Goal: Find specific page/section: Find specific page/section

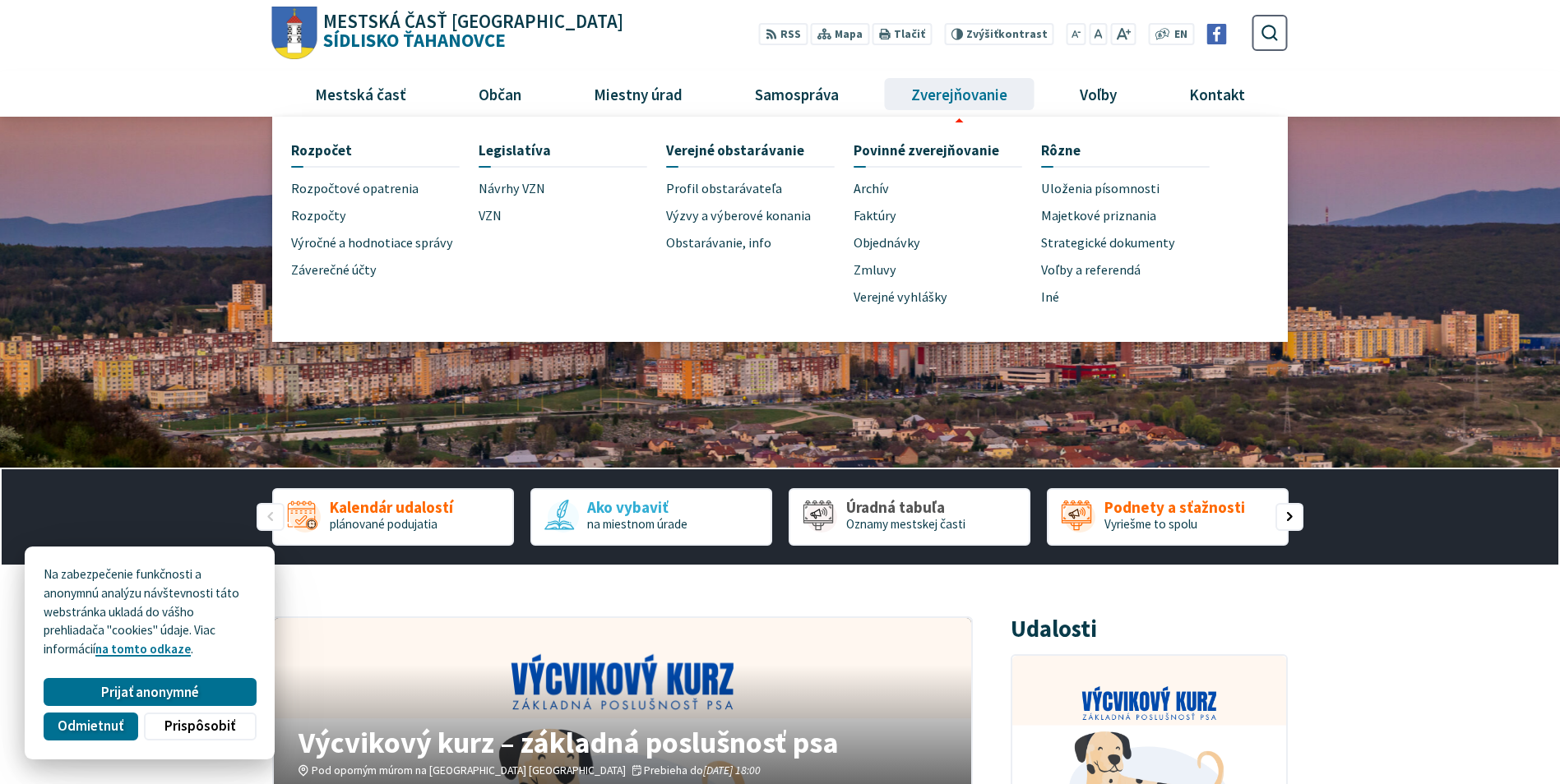
click at [947, 94] on span "Zverejňovanie" at bounding box center [959, 93] width 109 height 44
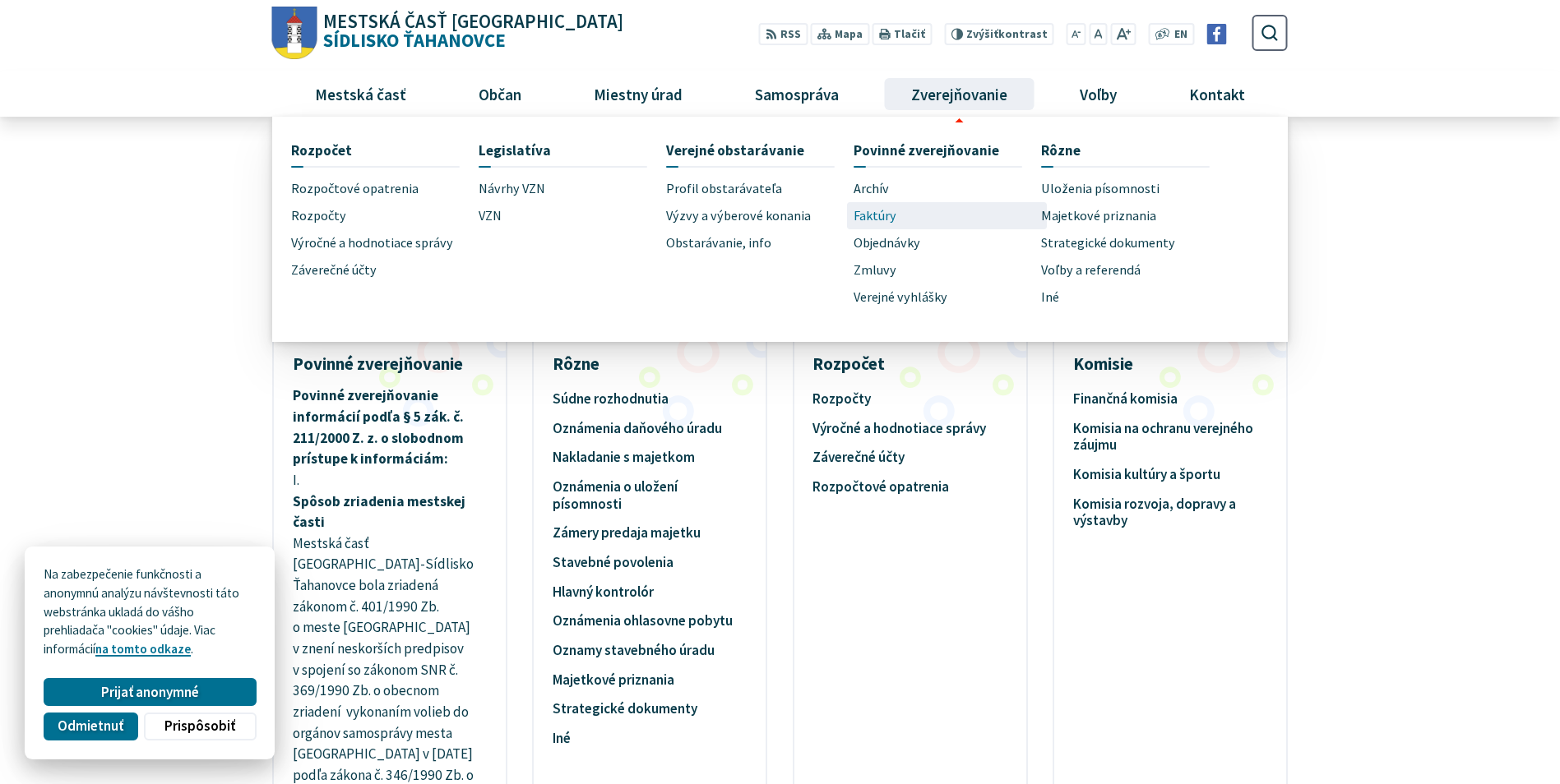
click at [873, 216] on span "Faktúry" at bounding box center [874, 215] width 43 height 27
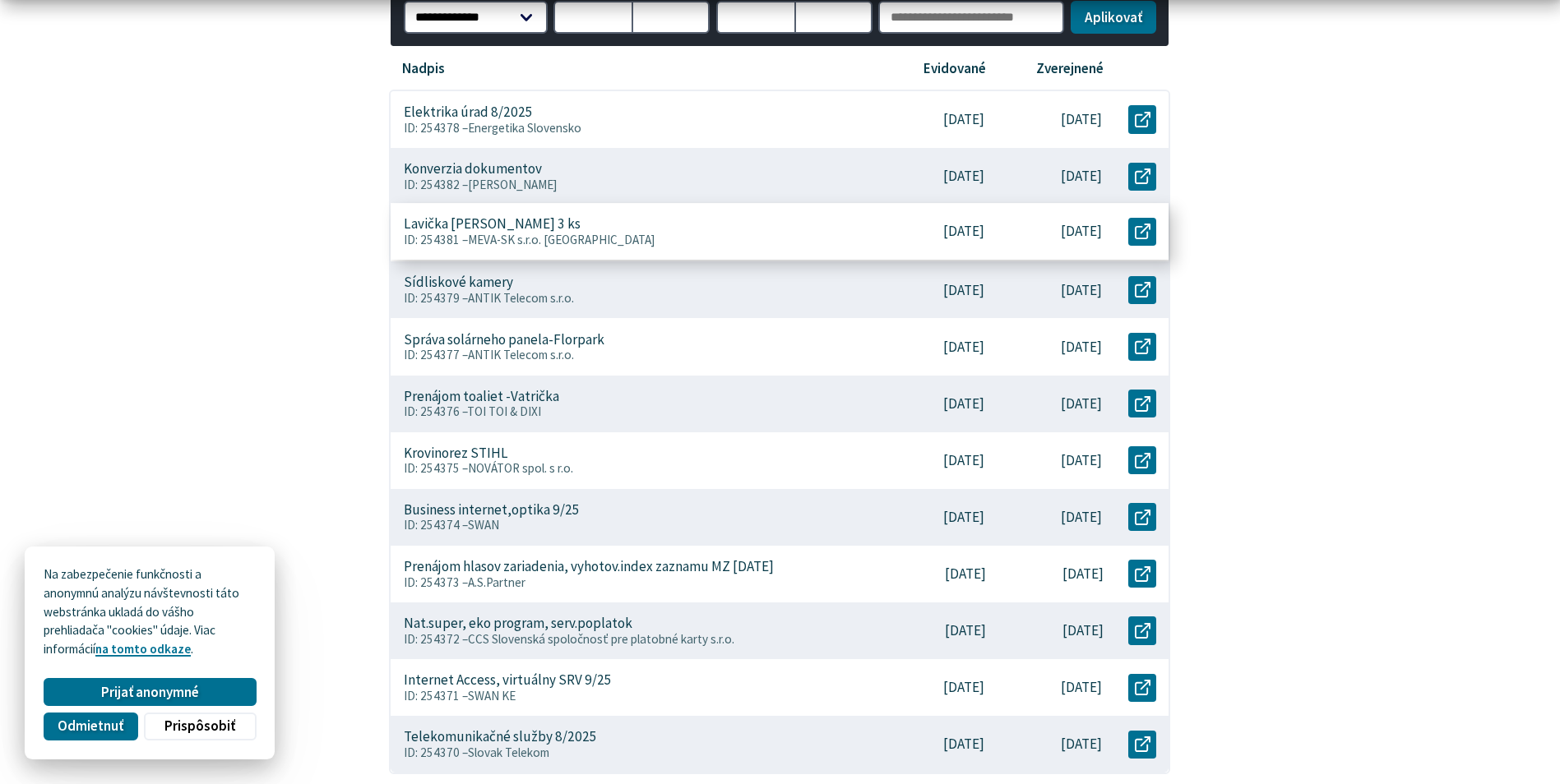
scroll to position [493, 0]
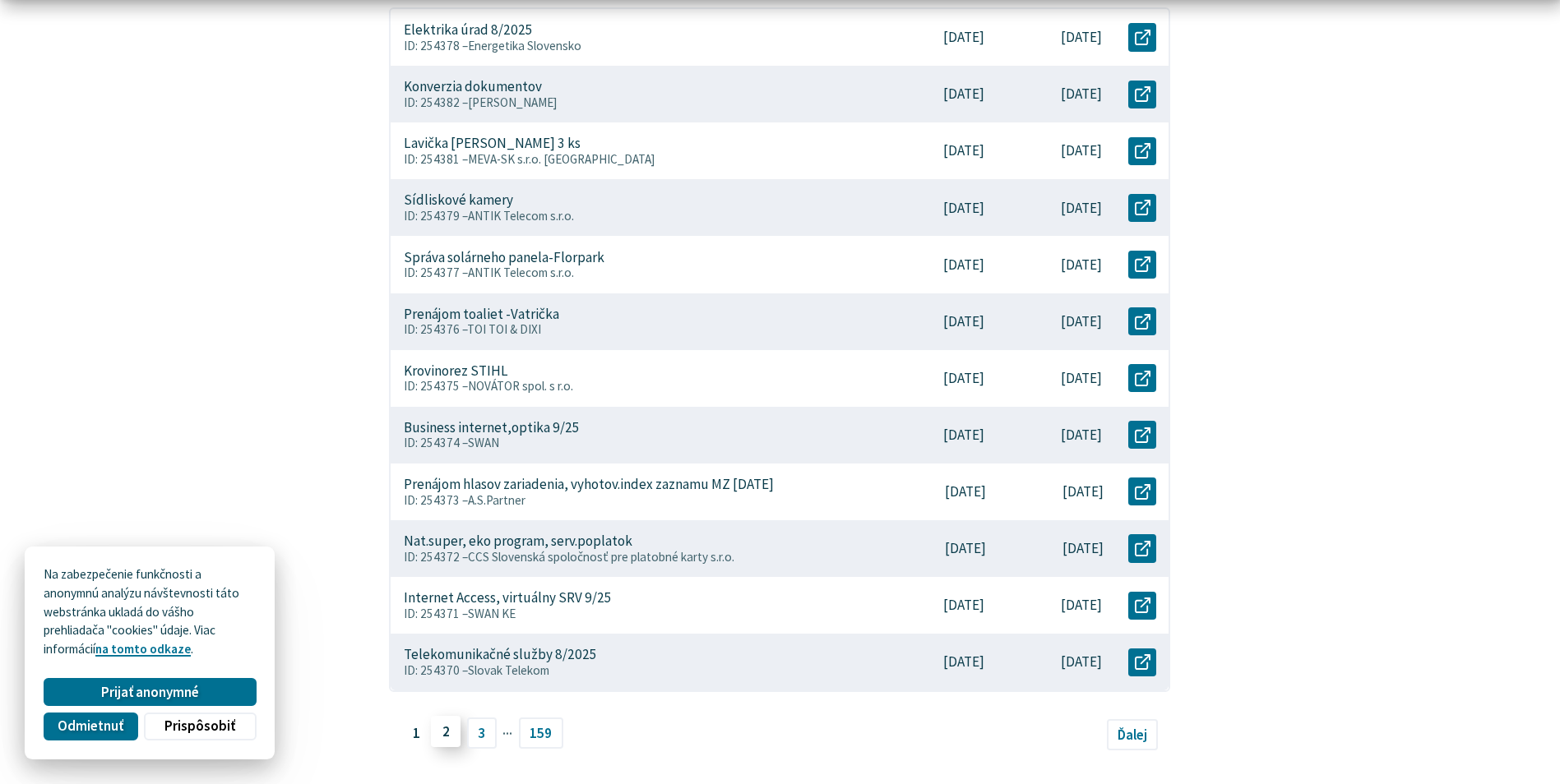
click at [444, 727] on link "2" at bounding box center [445, 732] width 30 height 31
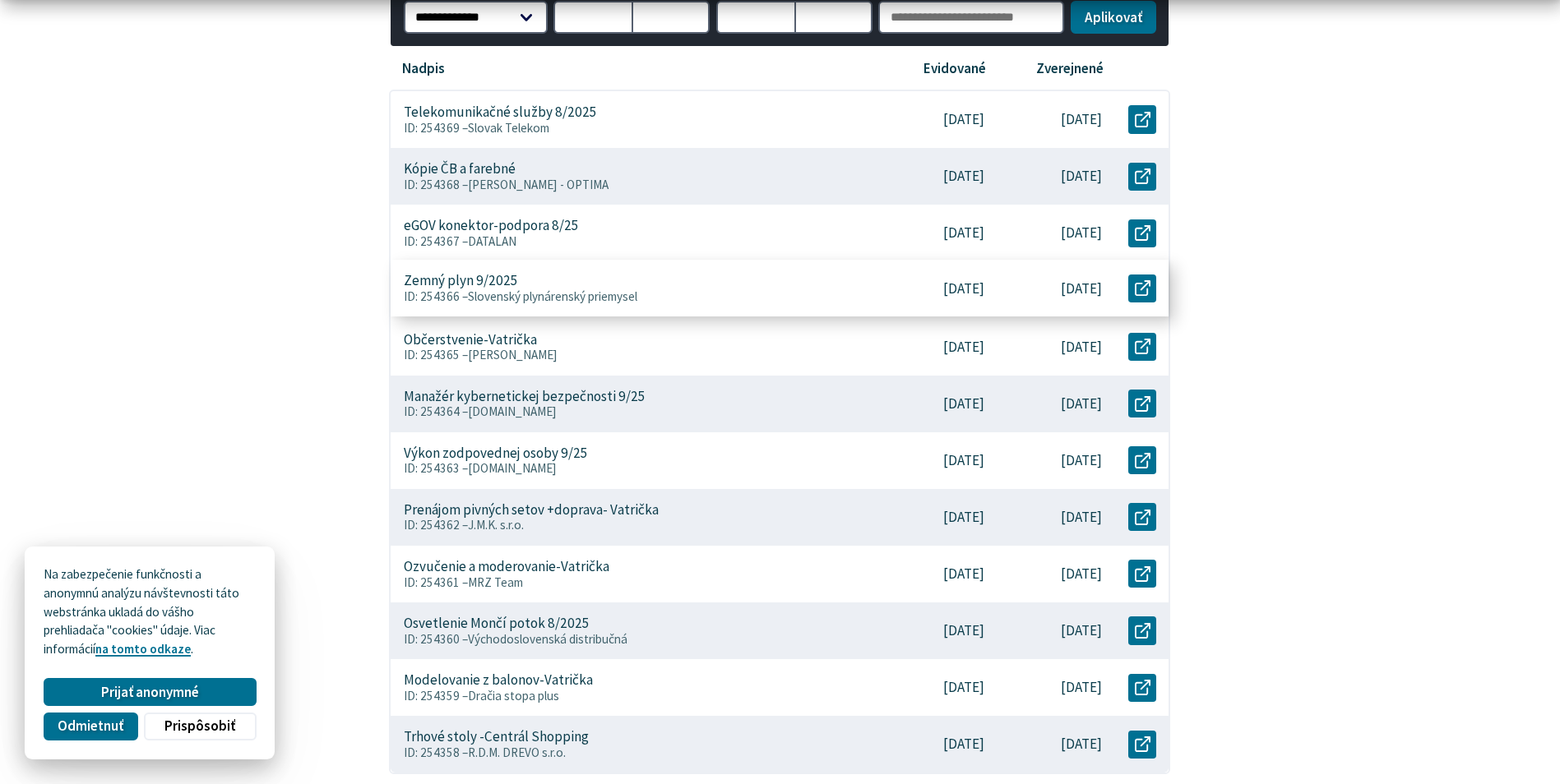
scroll to position [576, 0]
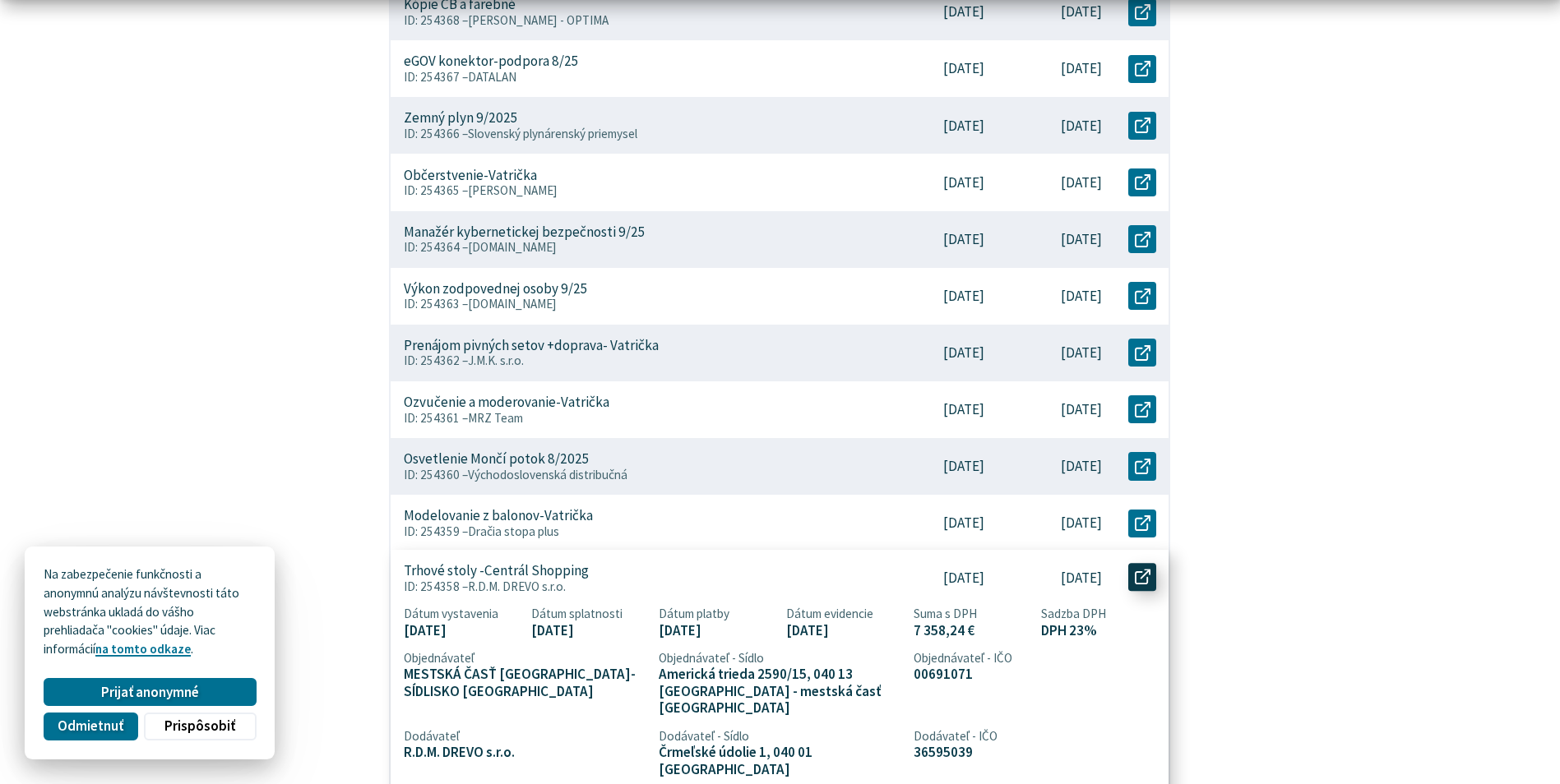
click at [1142, 576] on icon at bounding box center [1143, 577] width 16 height 16
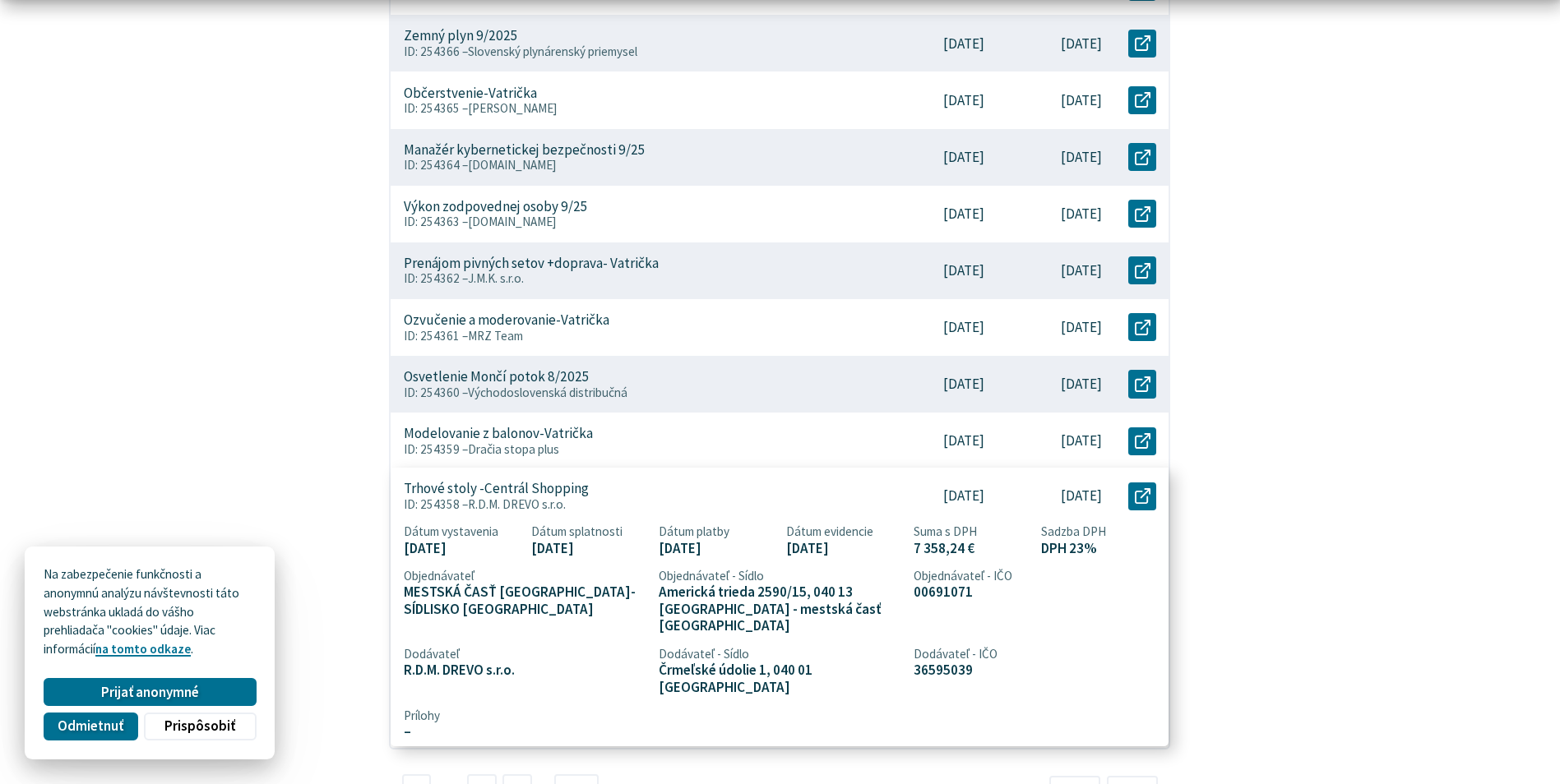
scroll to position [740, 0]
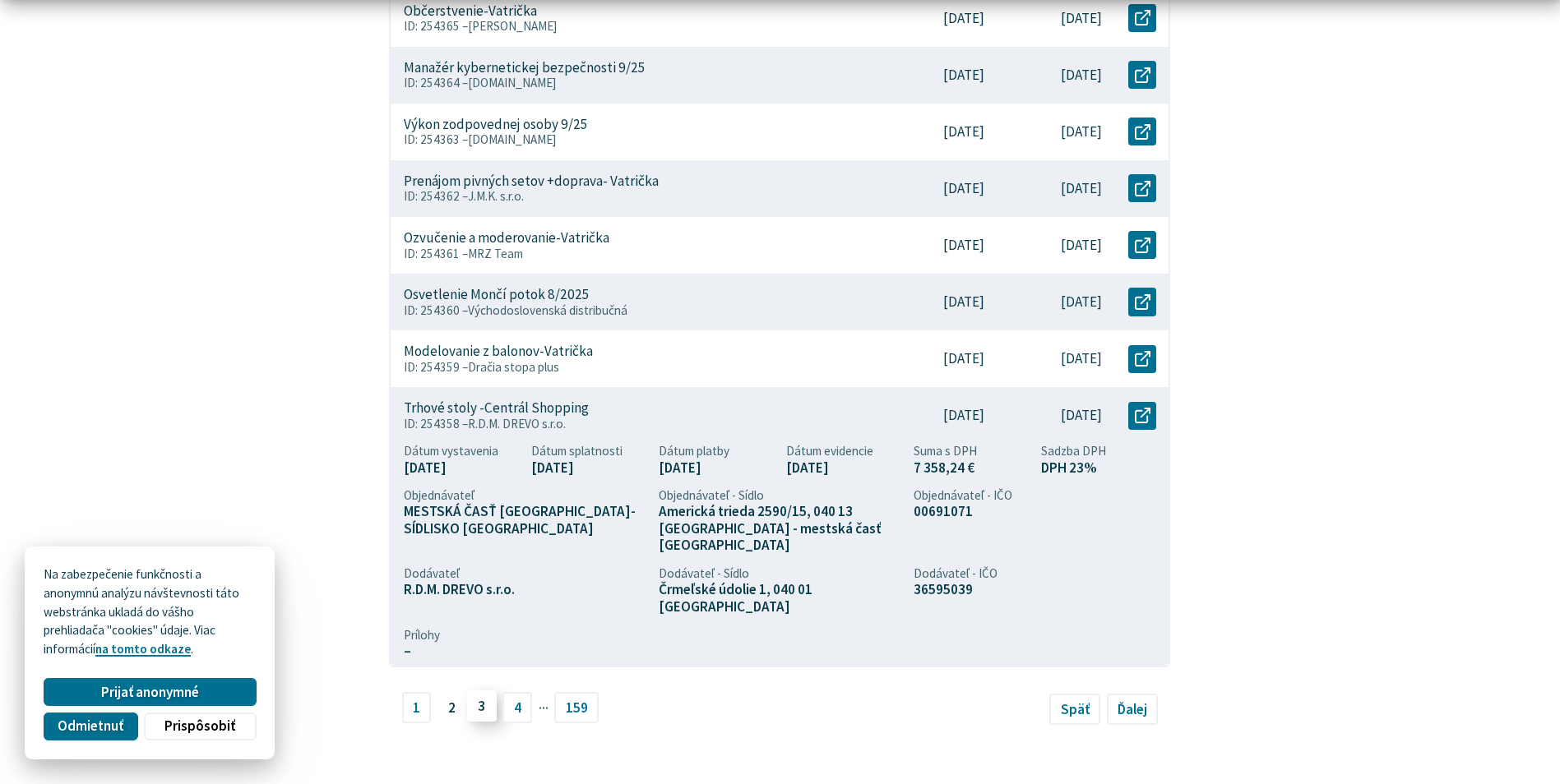
click at [481, 691] on link "3" at bounding box center [482, 706] width 30 height 31
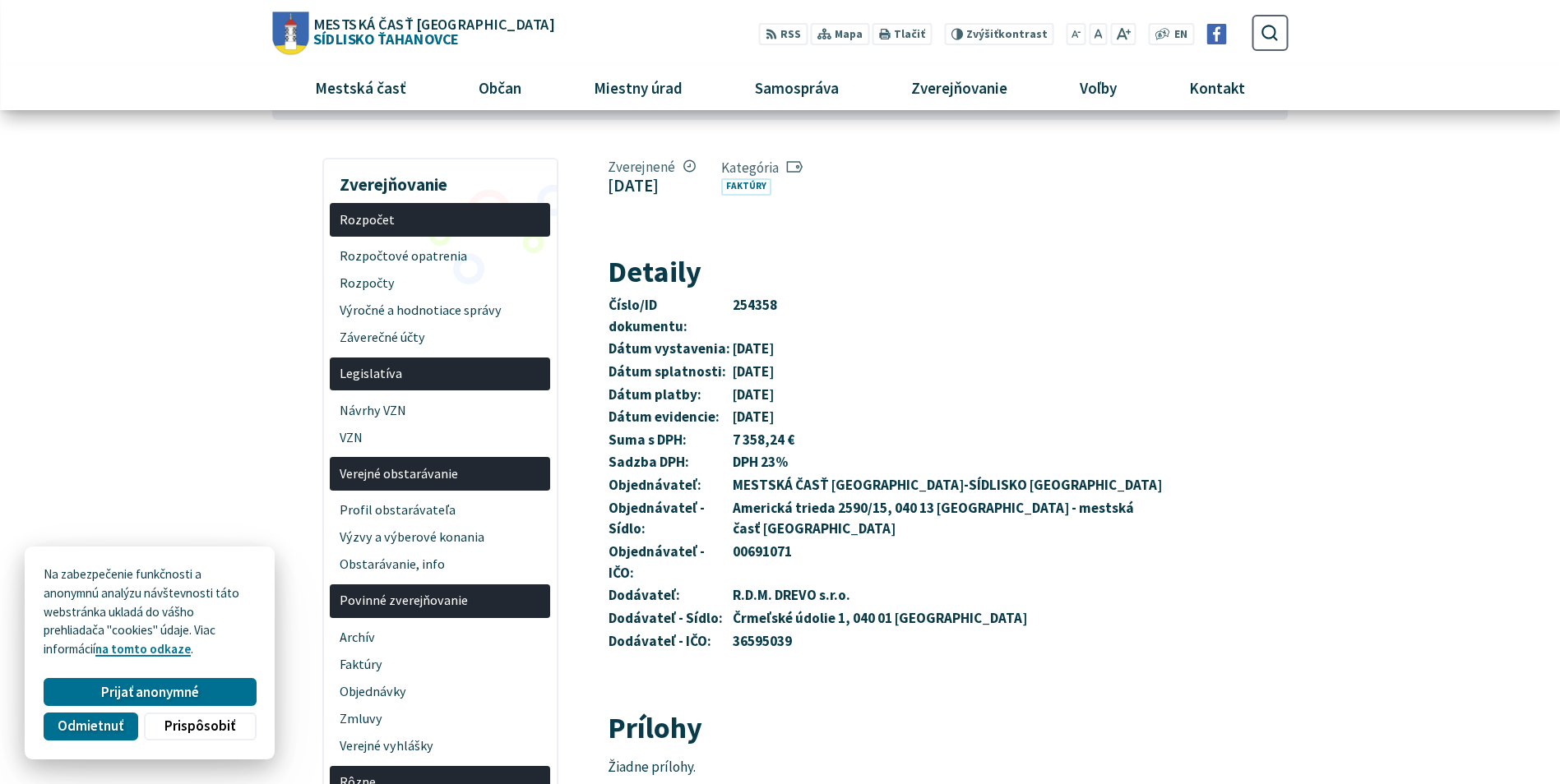
scroll to position [82, 0]
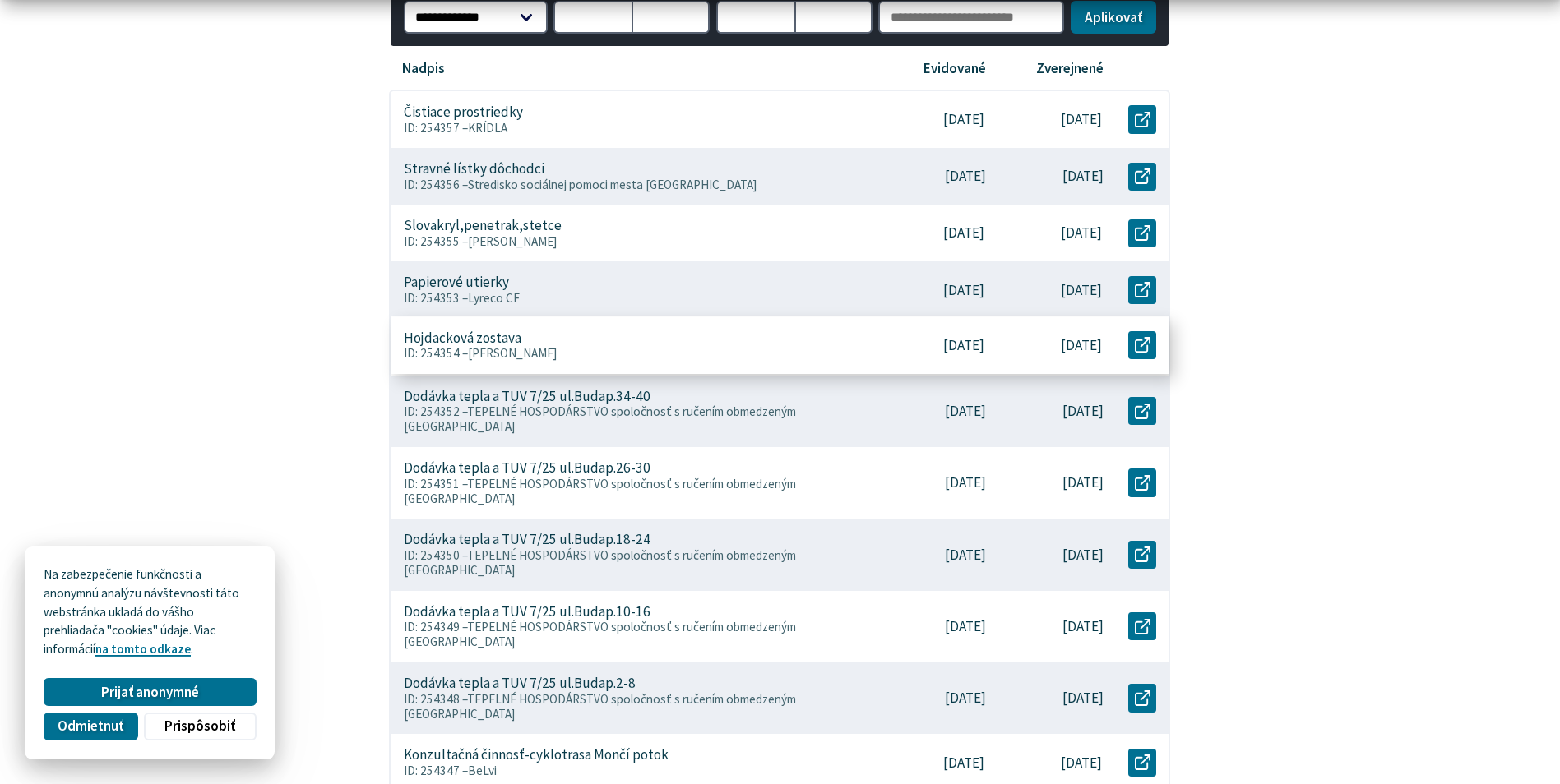
scroll to position [493, 0]
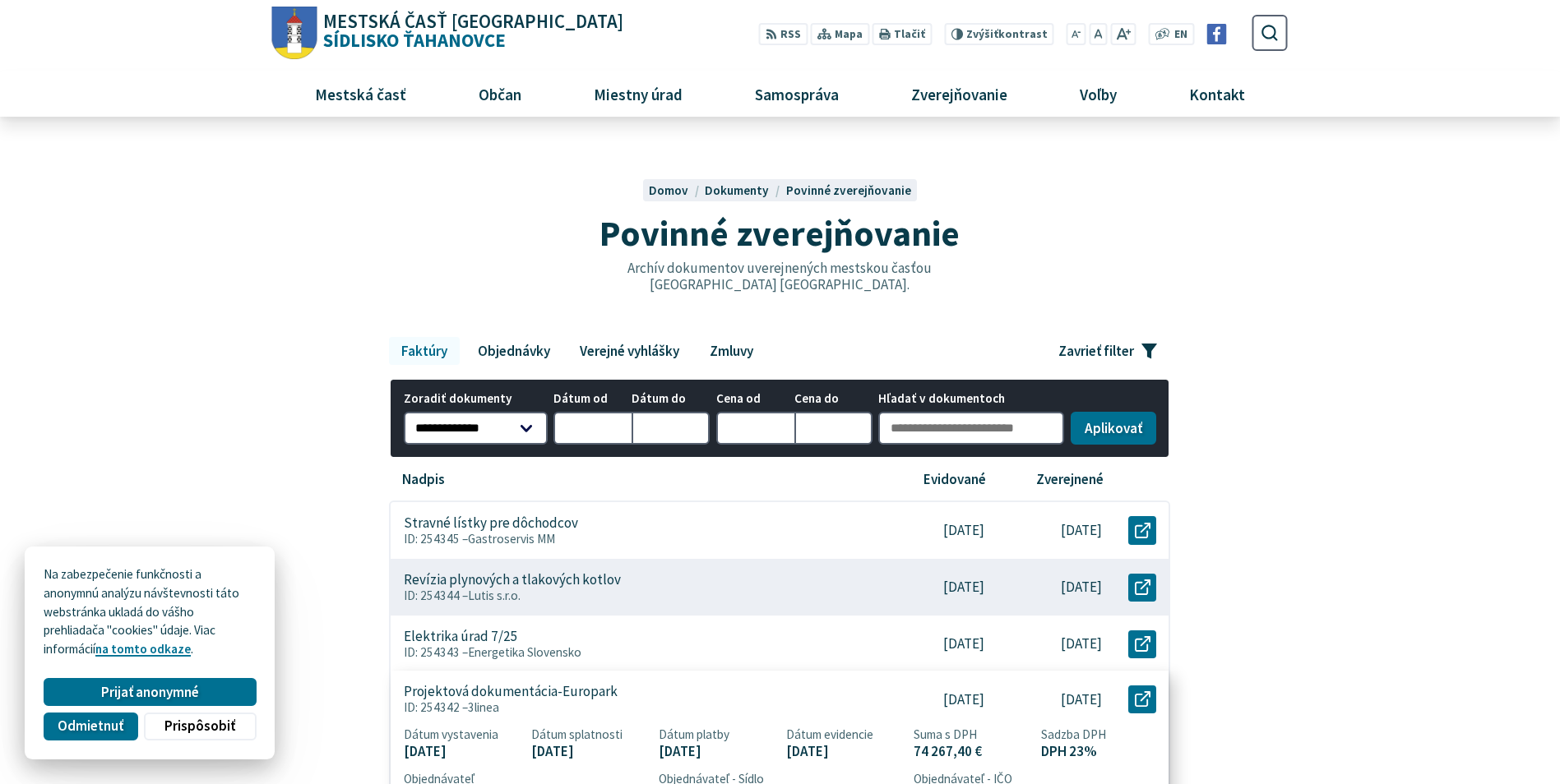
click at [563, 697] on p "Projektová dokumentácia-Europark" at bounding box center [510, 693] width 214 height 17
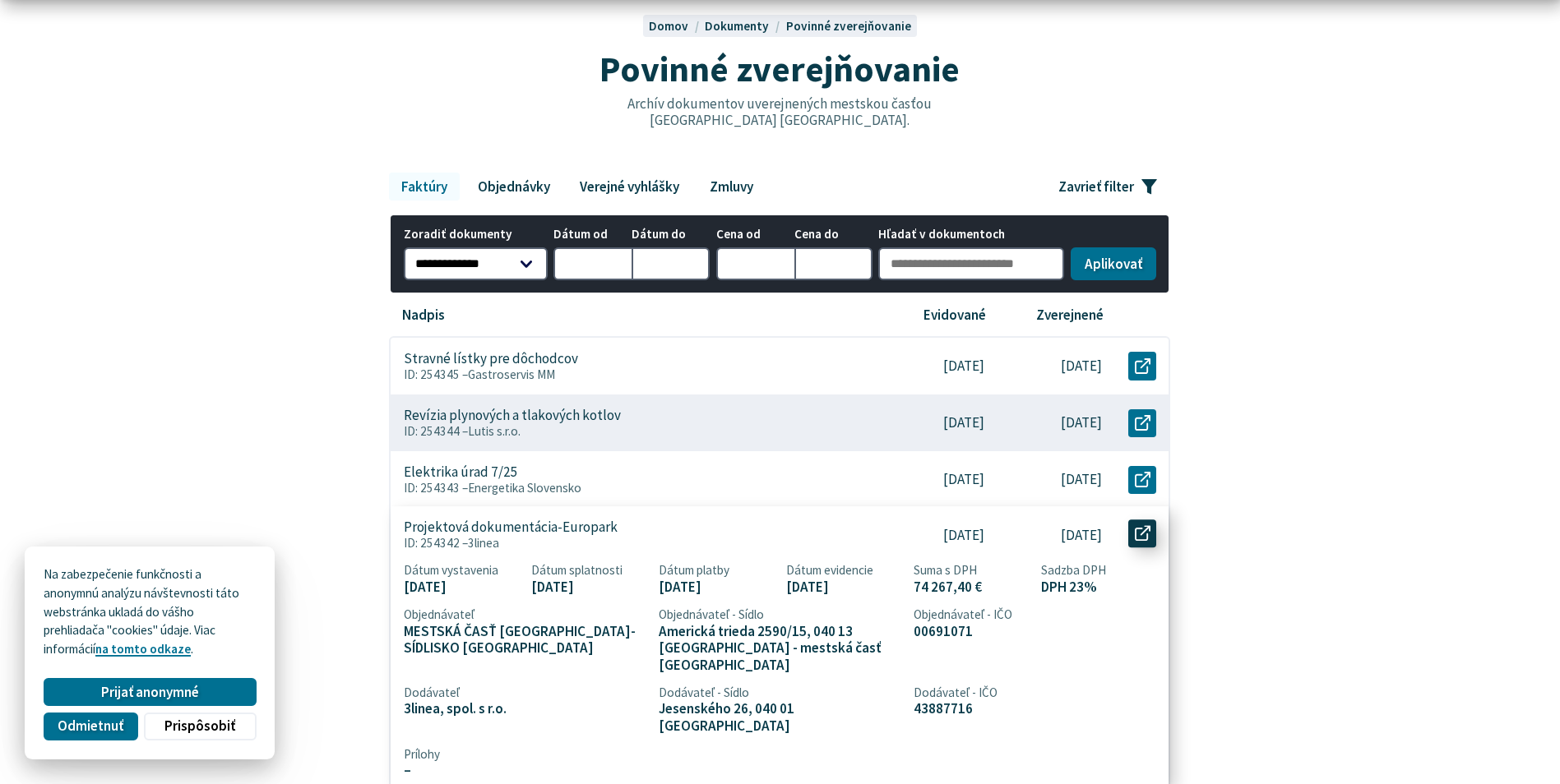
click at [1142, 532] on icon at bounding box center [1143, 534] width 16 height 16
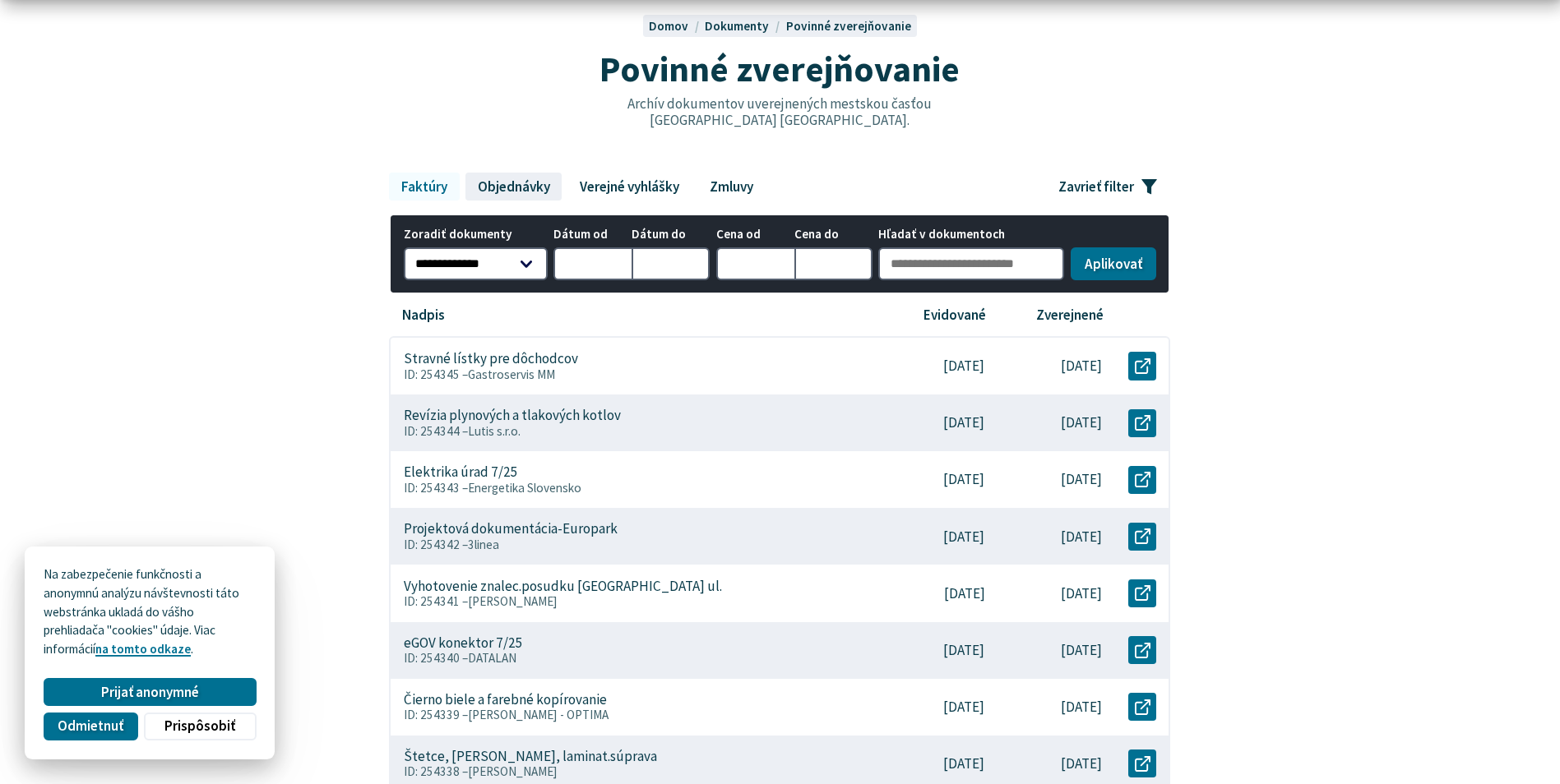
click at [505, 179] on link "Objednávky" at bounding box center [513, 186] width 96 height 28
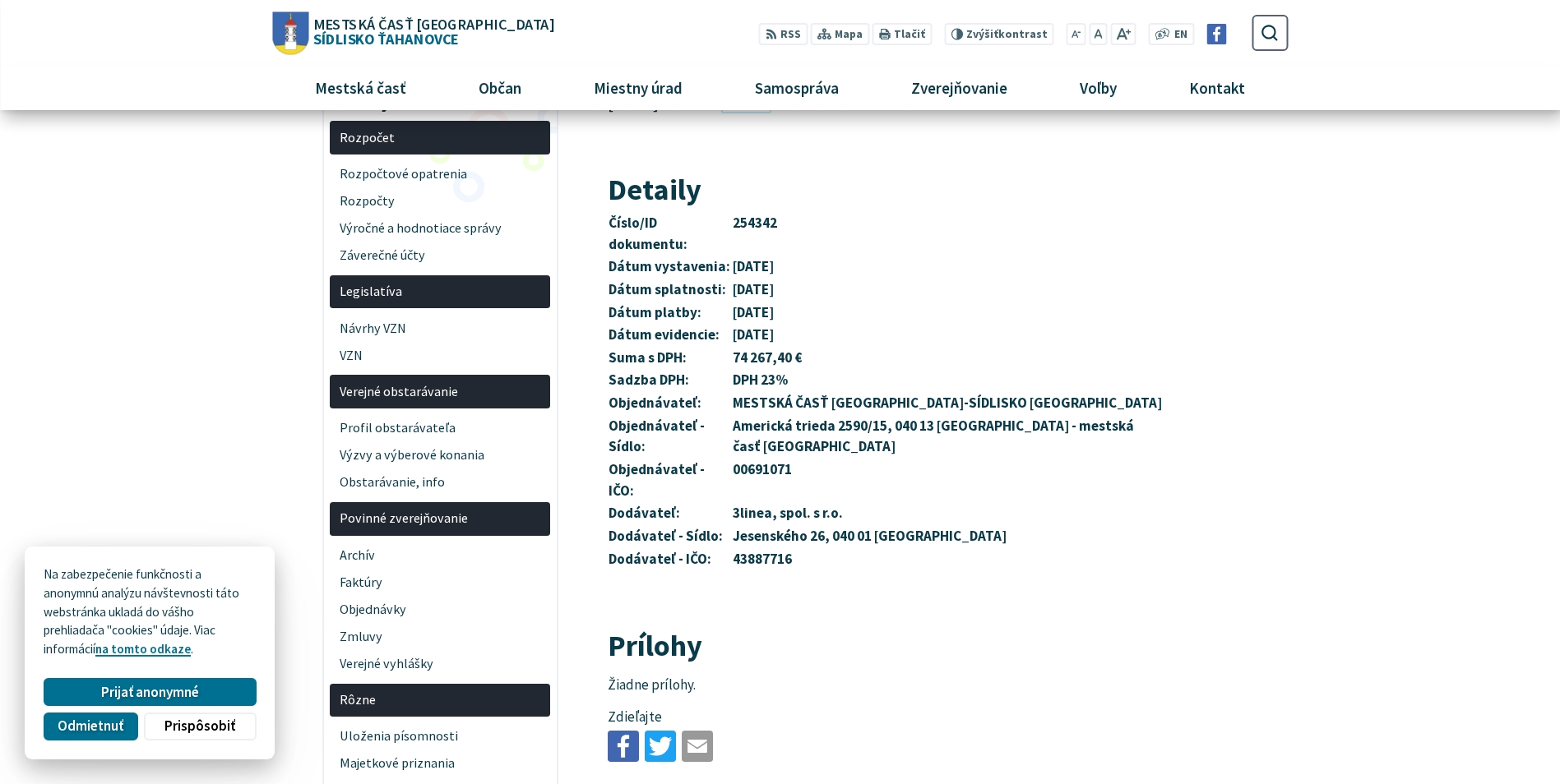
scroll to position [165, 0]
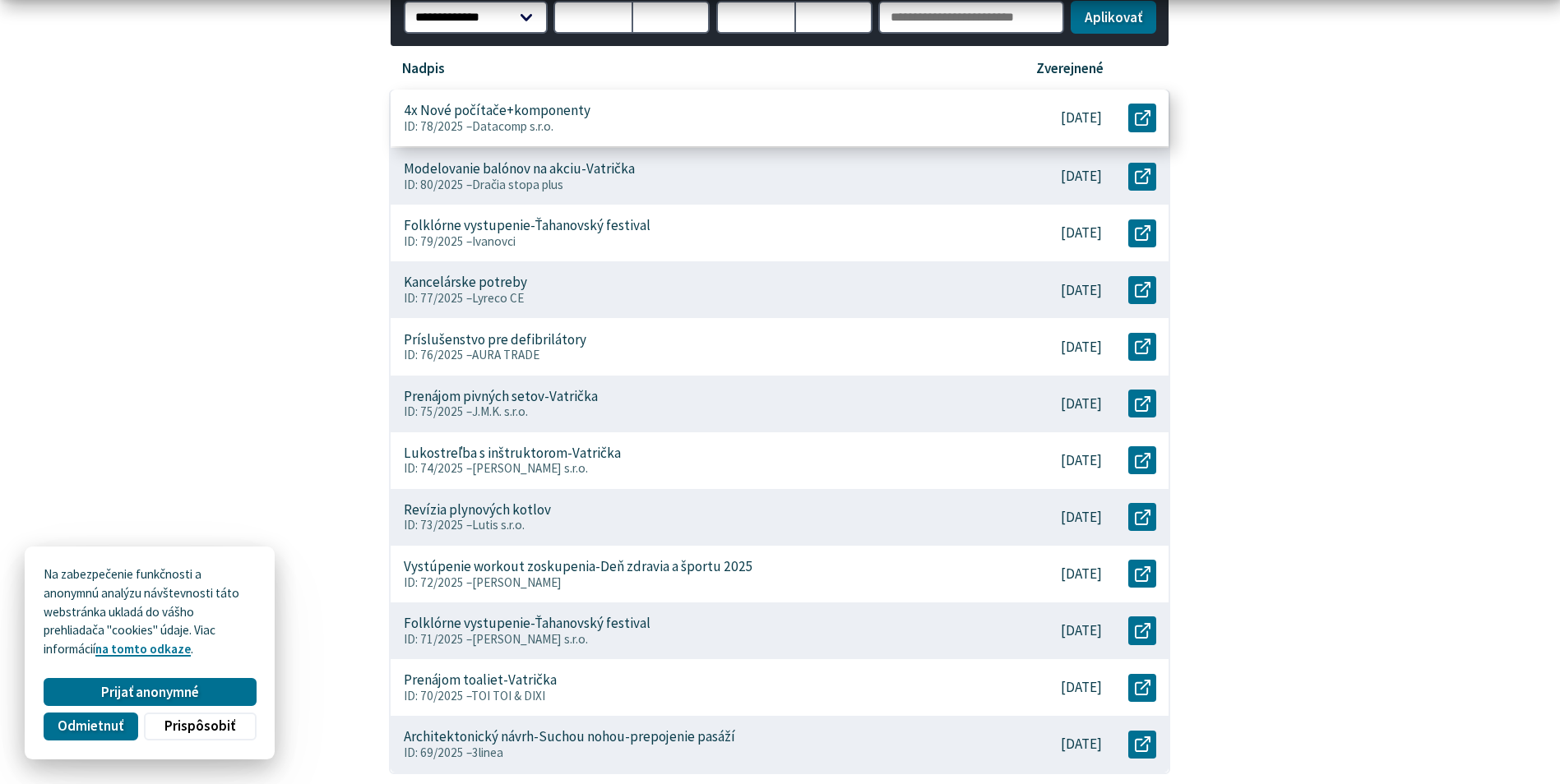
scroll to position [576, 0]
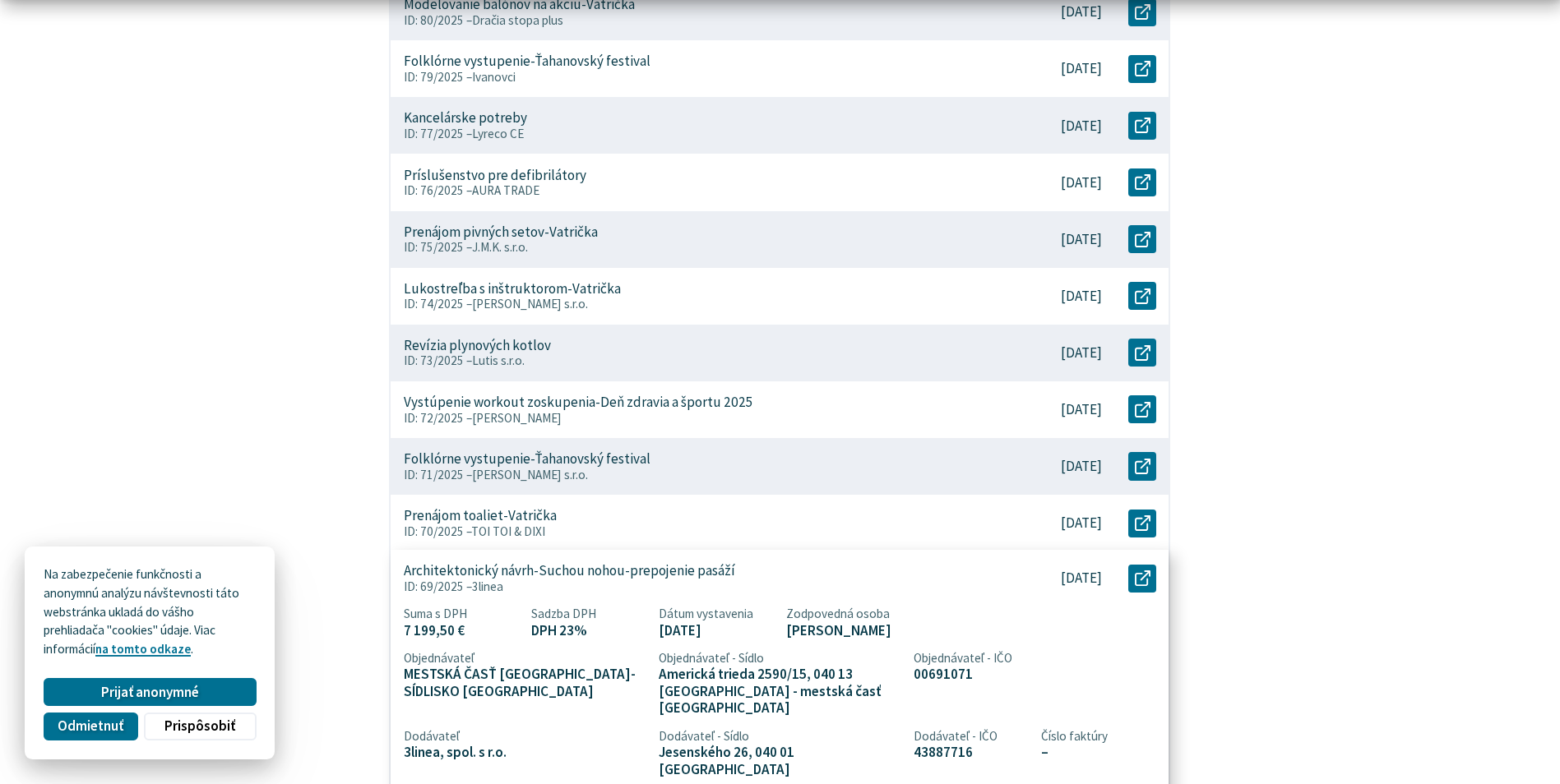
click at [656, 576] on p "Architektonický návrh-Suchou nohou-prepojenie pasáží" at bounding box center [569, 571] width 331 height 17
